Goal: Check status: Check status

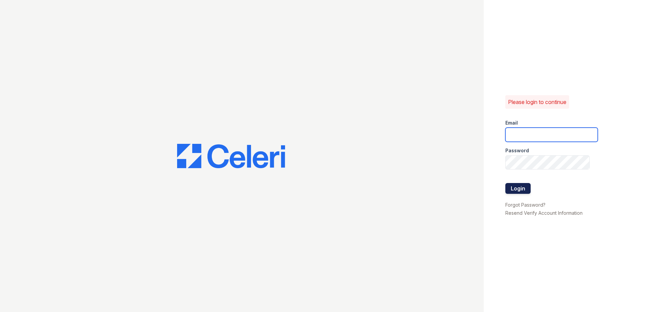
type input "renewtowneoaks@trinity-pm.com"
click at [523, 190] on button "Login" at bounding box center [517, 188] width 25 height 11
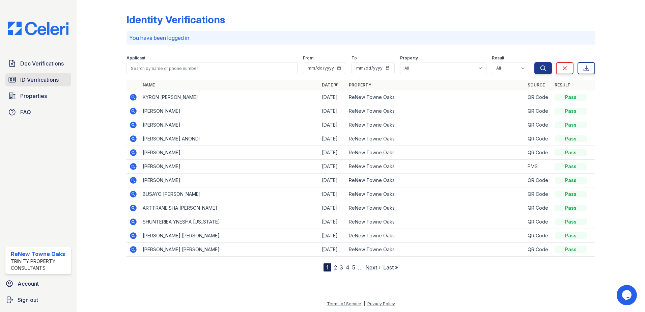
click at [51, 80] on span "ID Verifications" at bounding box center [39, 80] width 38 height 8
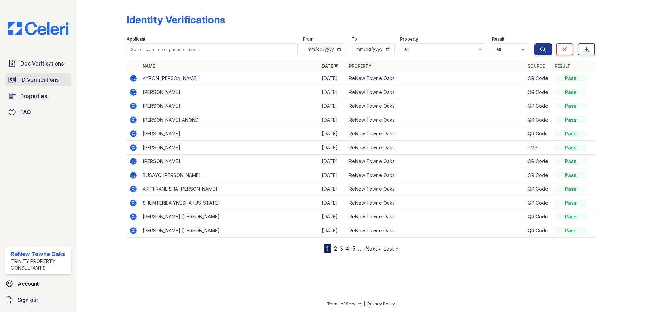
click at [59, 79] on link "ID Verifications" at bounding box center [38, 79] width 66 height 13
click at [55, 77] on span "ID Verifications" at bounding box center [39, 80] width 38 height 8
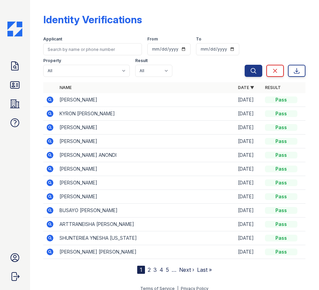
click at [52, 100] on icon at bounding box center [50, 100] width 7 height 7
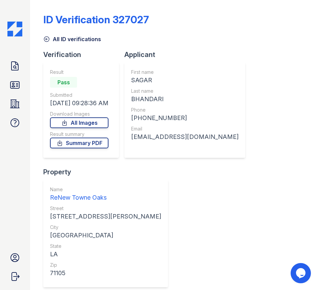
click at [156, 280] on div "Verification Result Pass Submitted [DATE] 09:28:36 AM Download Images All Image…" at bounding box center [174, 173] width 262 height 247
drag, startPoint x: 178, startPoint y: 117, endPoint x: 141, endPoint y: 118, distance: 37.1
click at [141, 118] on div "[PHONE_NUMBER]" at bounding box center [184, 117] width 107 height 9
copy div "3344922841"
drag, startPoint x: 212, startPoint y: 138, endPoint x: 133, endPoint y: 138, distance: 79.0
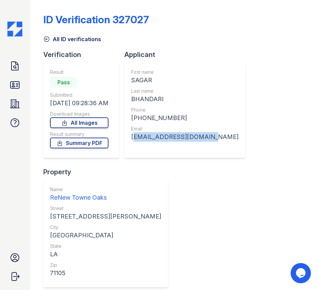
click at [133, 138] on div "First name [GEOGRAPHIC_DATA] Last name [GEOGRAPHIC_DATA] Phone [PHONE_NUMBER] E…" at bounding box center [184, 110] width 121 height 96
copy div "[EMAIL_ADDRESS][DOMAIN_NAME]"
